Goal: Task Accomplishment & Management: Manage account settings

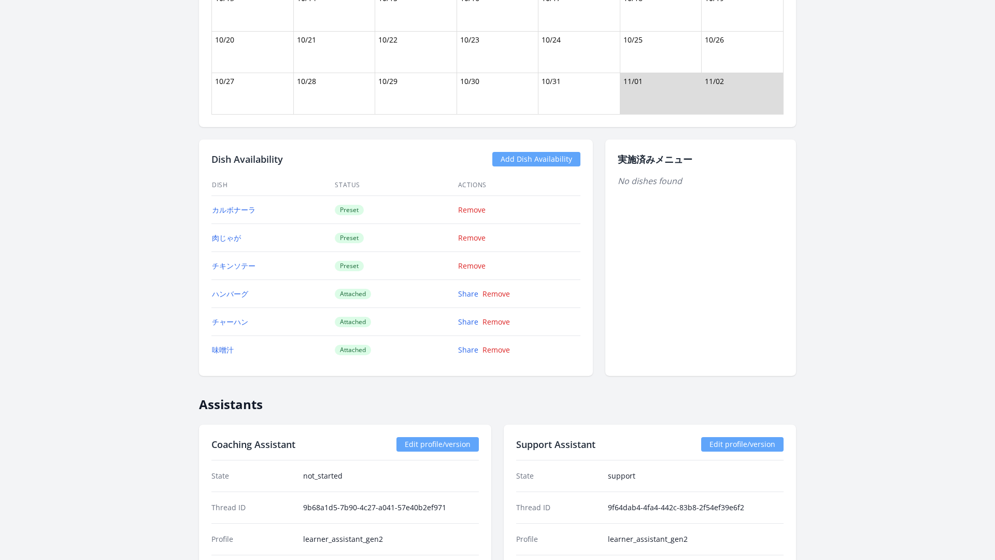
scroll to position [1226, 0]
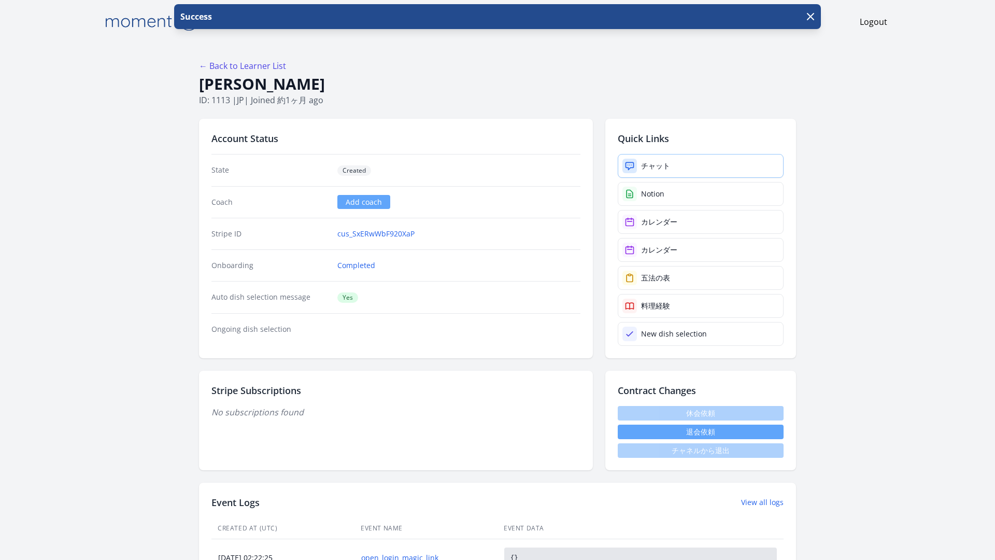
click at [632, 154] on link "チャット" at bounding box center [701, 166] width 166 height 24
